Goal: Find specific page/section: Find specific page/section

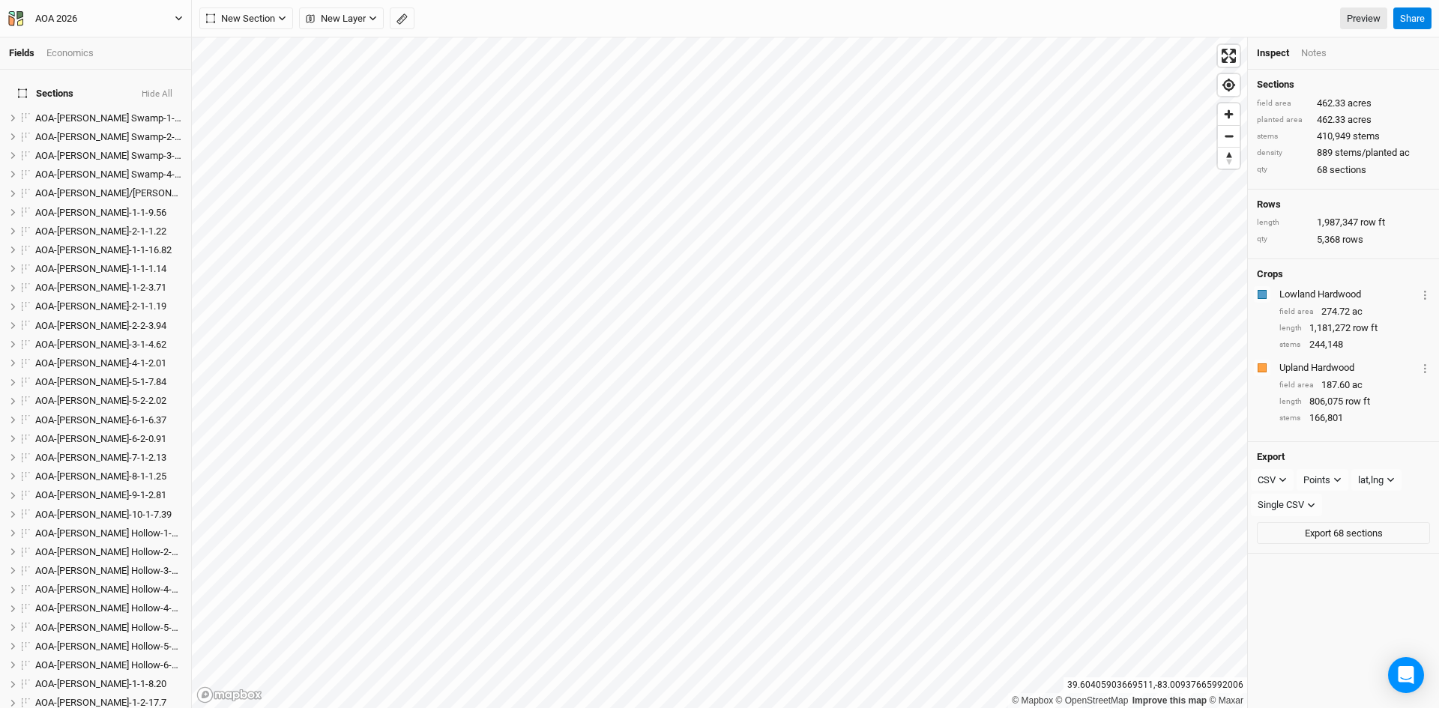
click at [176, 17] on icon "button" at bounding box center [178, 18] width 7 height 4
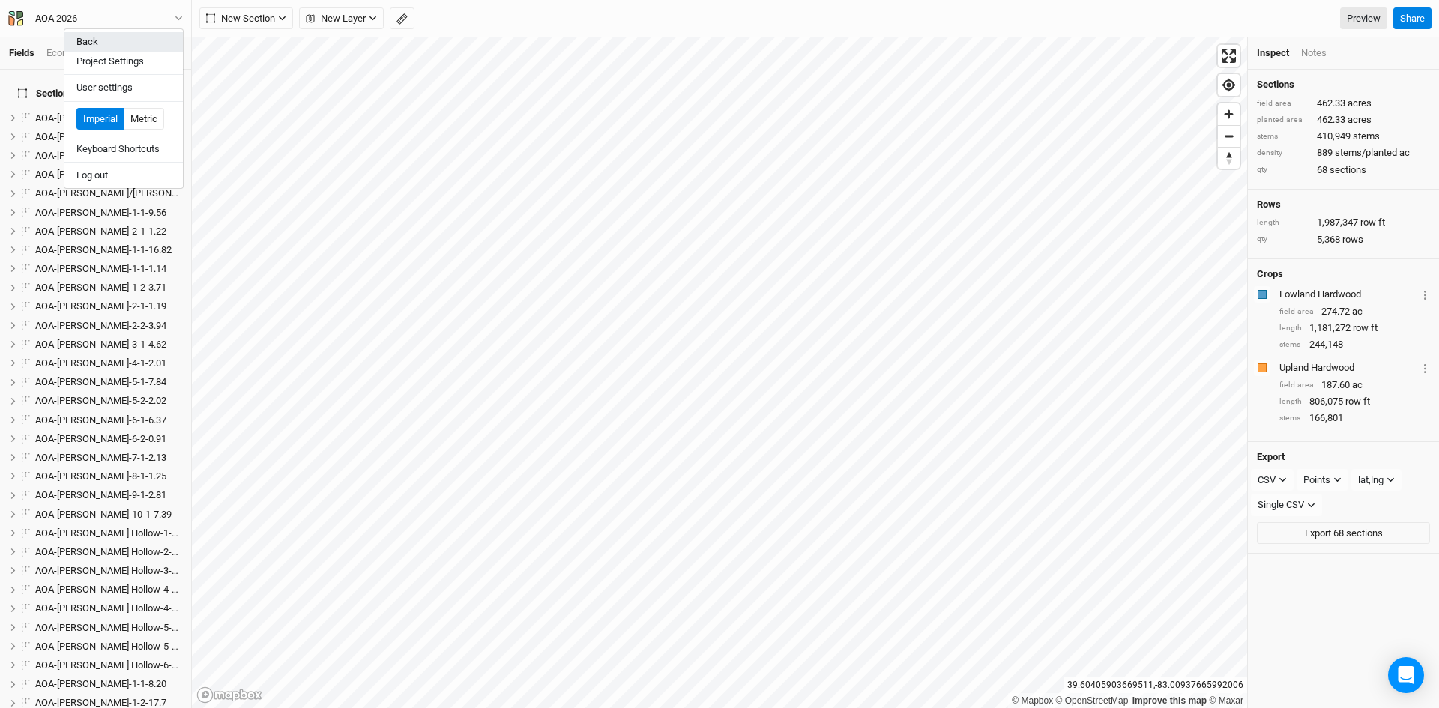
click at [96, 40] on button "Back" at bounding box center [123, 41] width 118 height 19
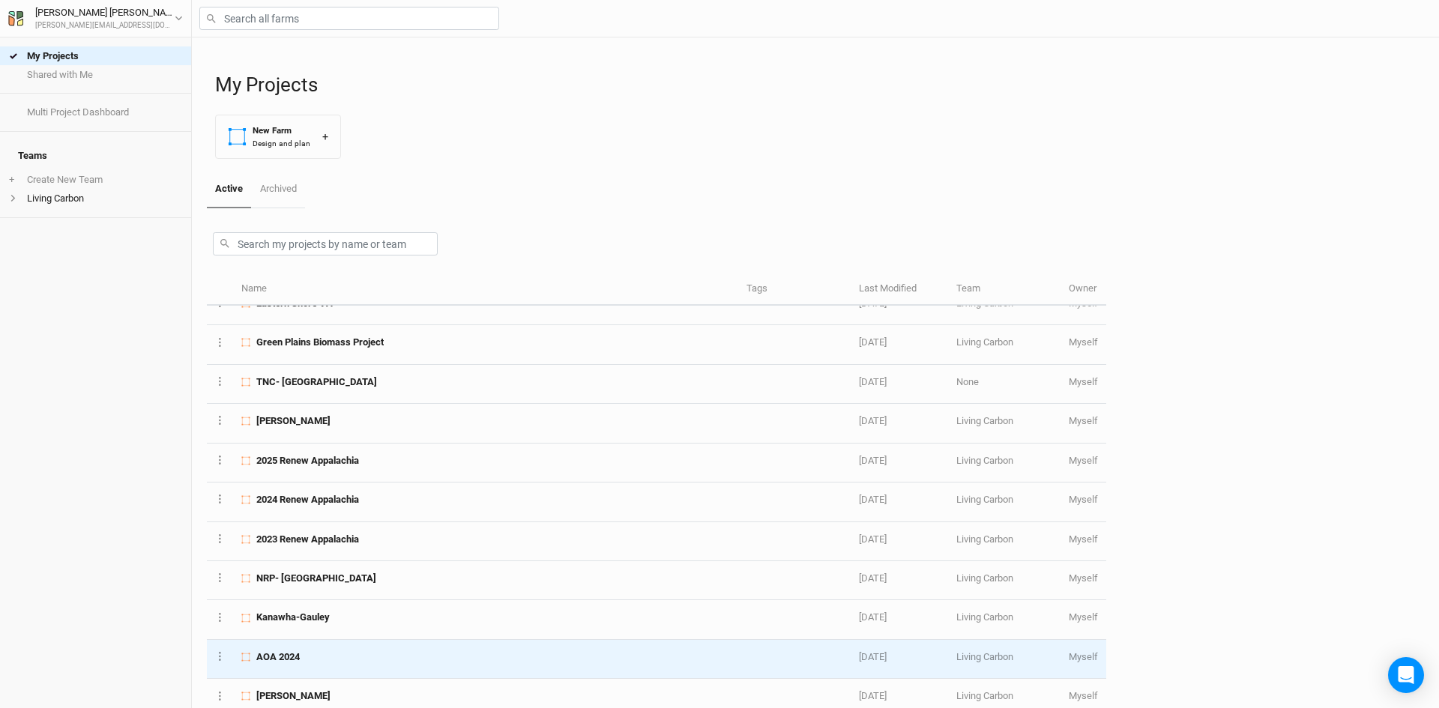
scroll to position [225, 0]
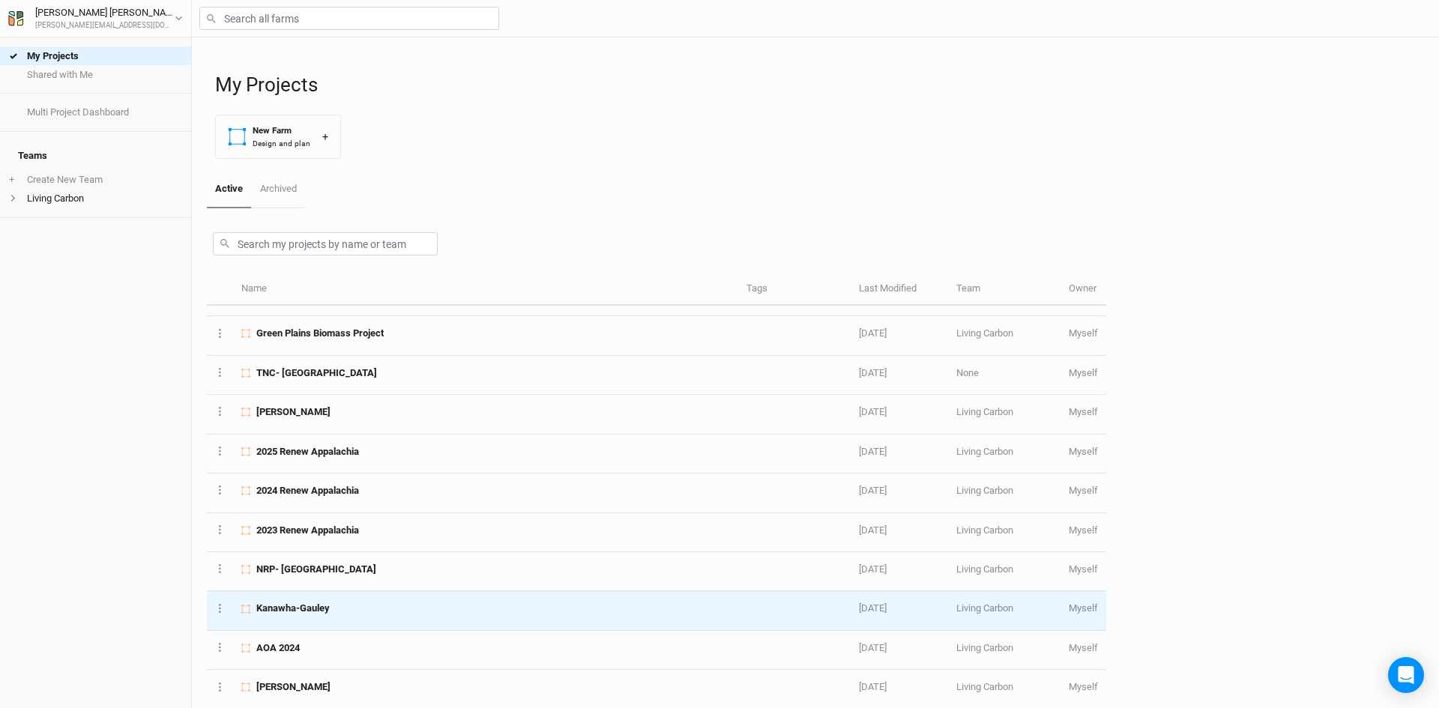
click at [359, 612] on div "Kanawha-Gauley" at bounding box center [485, 608] width 488 height 13
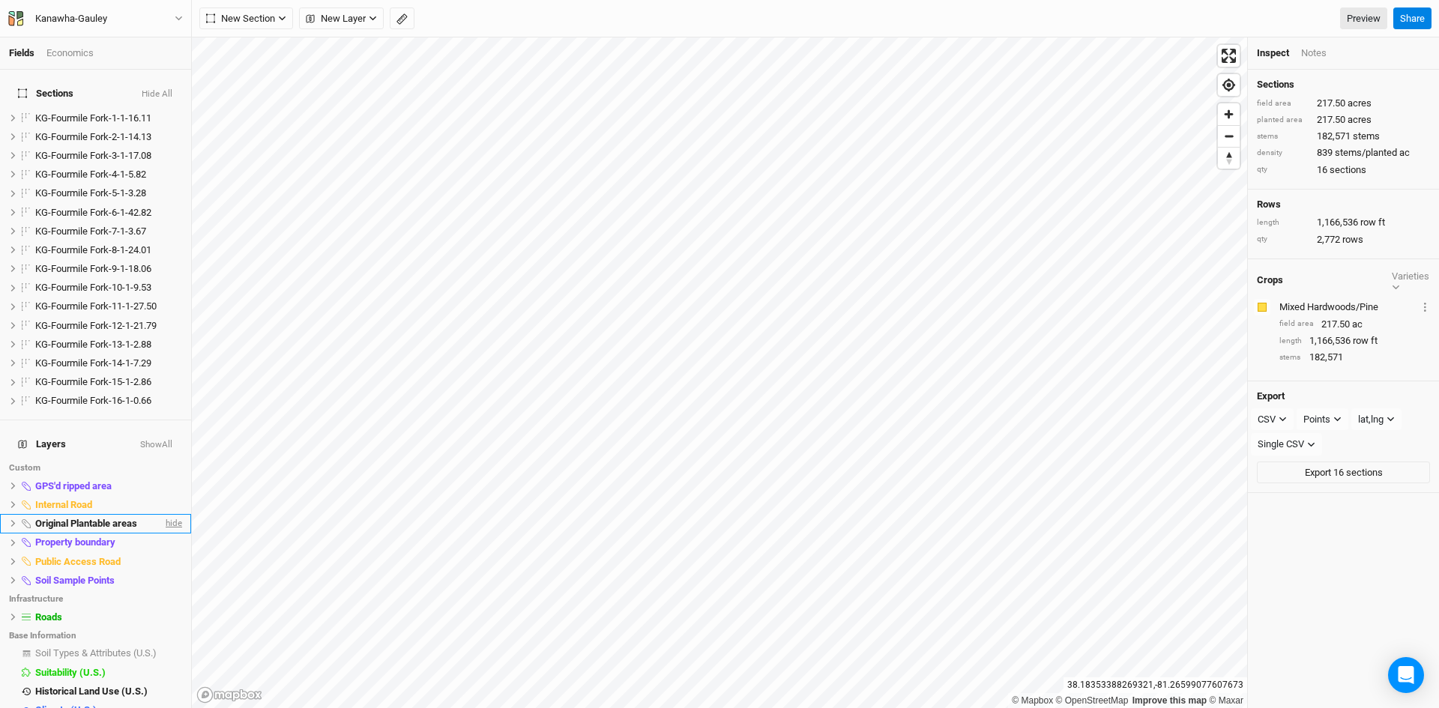
click at [163, 514] on span "hide" at bounding box center [172, 523] width 19 height 19
click at [163, 571] on span "hide" at bounding box center [172, 580] width 19 height 19
click at [163, 477] on span "hide" at bounding box center [172, 486] width 19 height 19
click at [111, 395] on span "KG-Fourmile Fork-16-1-0.66" at bounding box center [93, 400] width 116 height 11
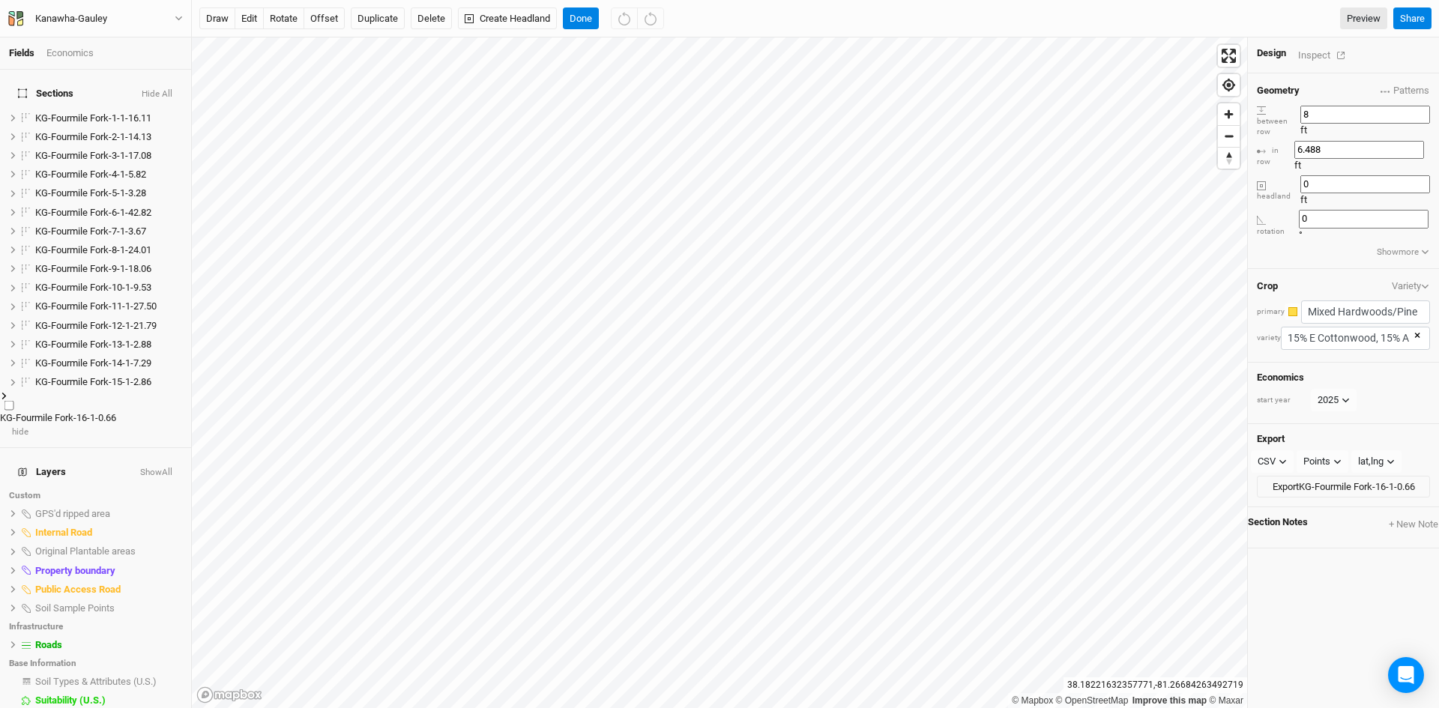
scroll to position [3, 0]
